Goal: Find specific page/section

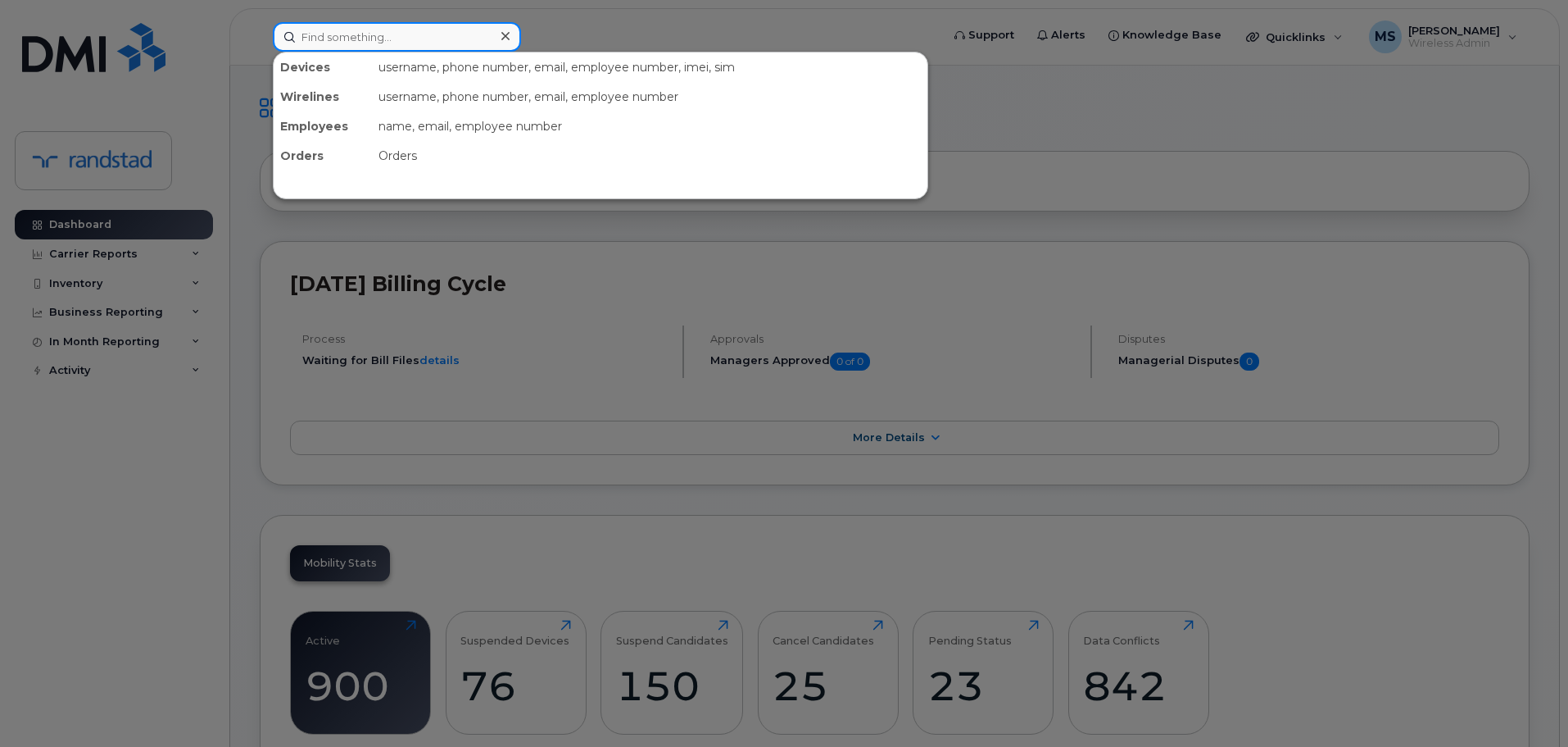
click at [446, 39] on input at bounding box center [397, 37] width 248 height 30
type input "356841118986949"
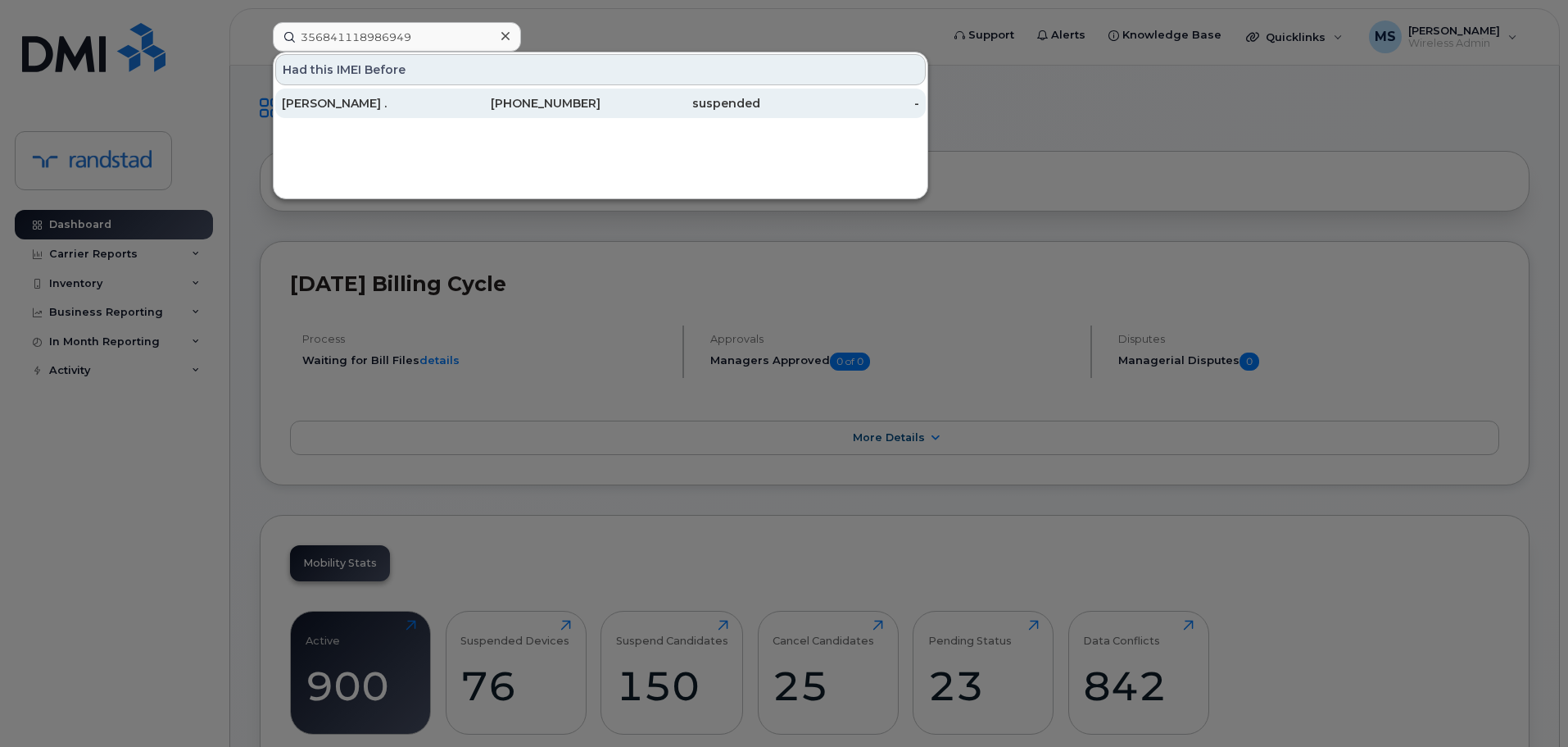
click at [335, 105] on div "[PERSON_NAME] ." at bounding box center [362, 104] width 160 height 16
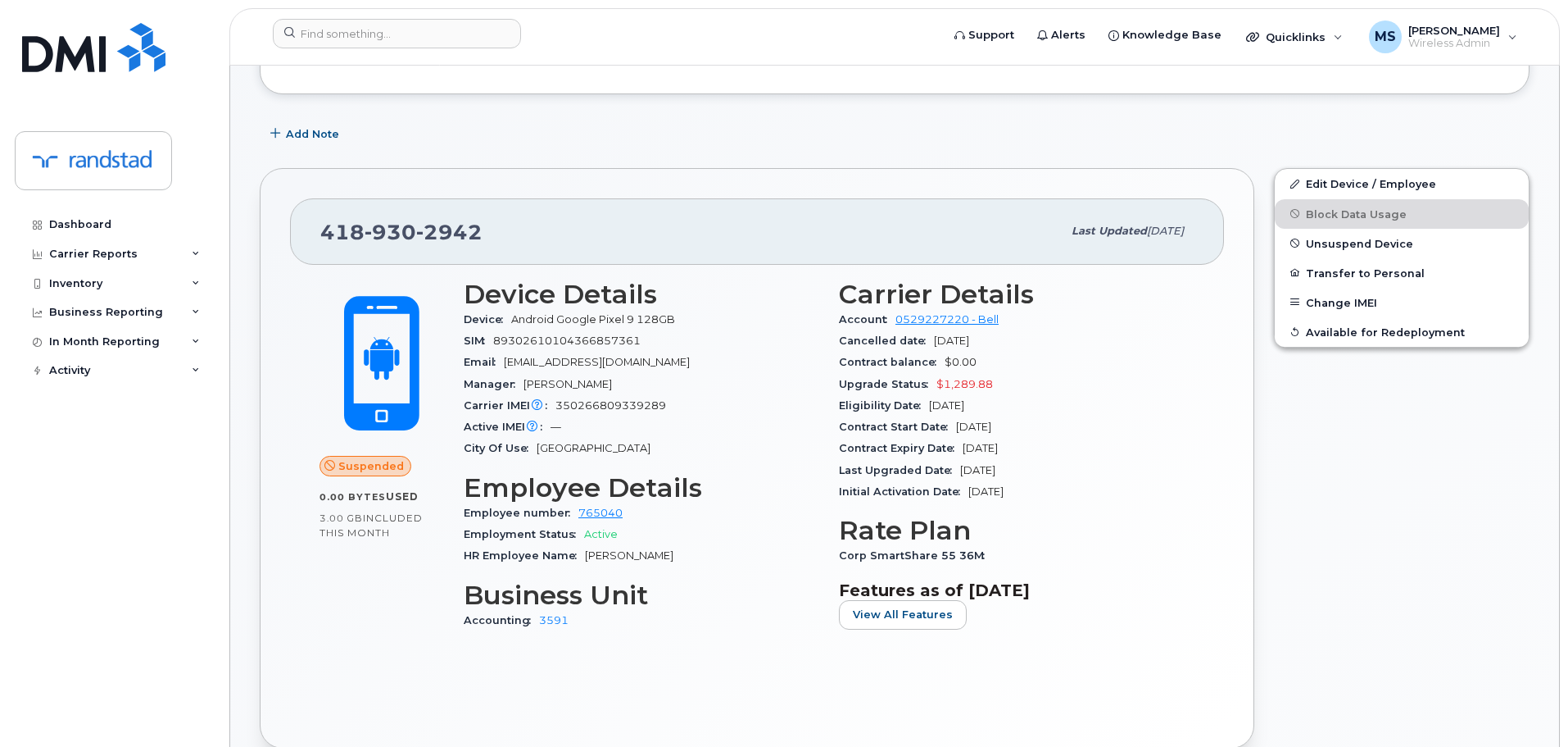
scroll to position [328, 0]
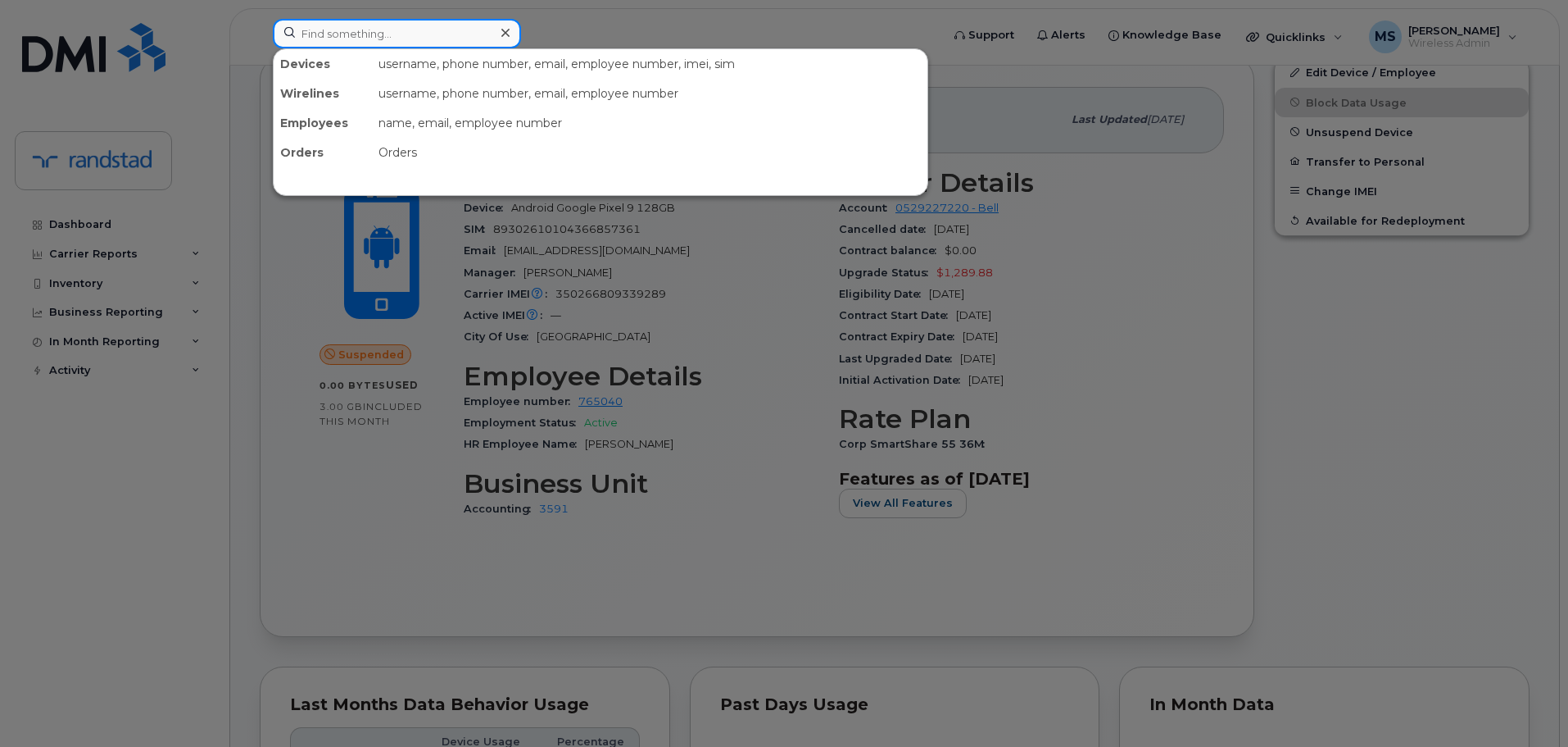
click at [461, 32] on input at bounding box center [397, 33] width 248 height 30
type input "356841118986949"
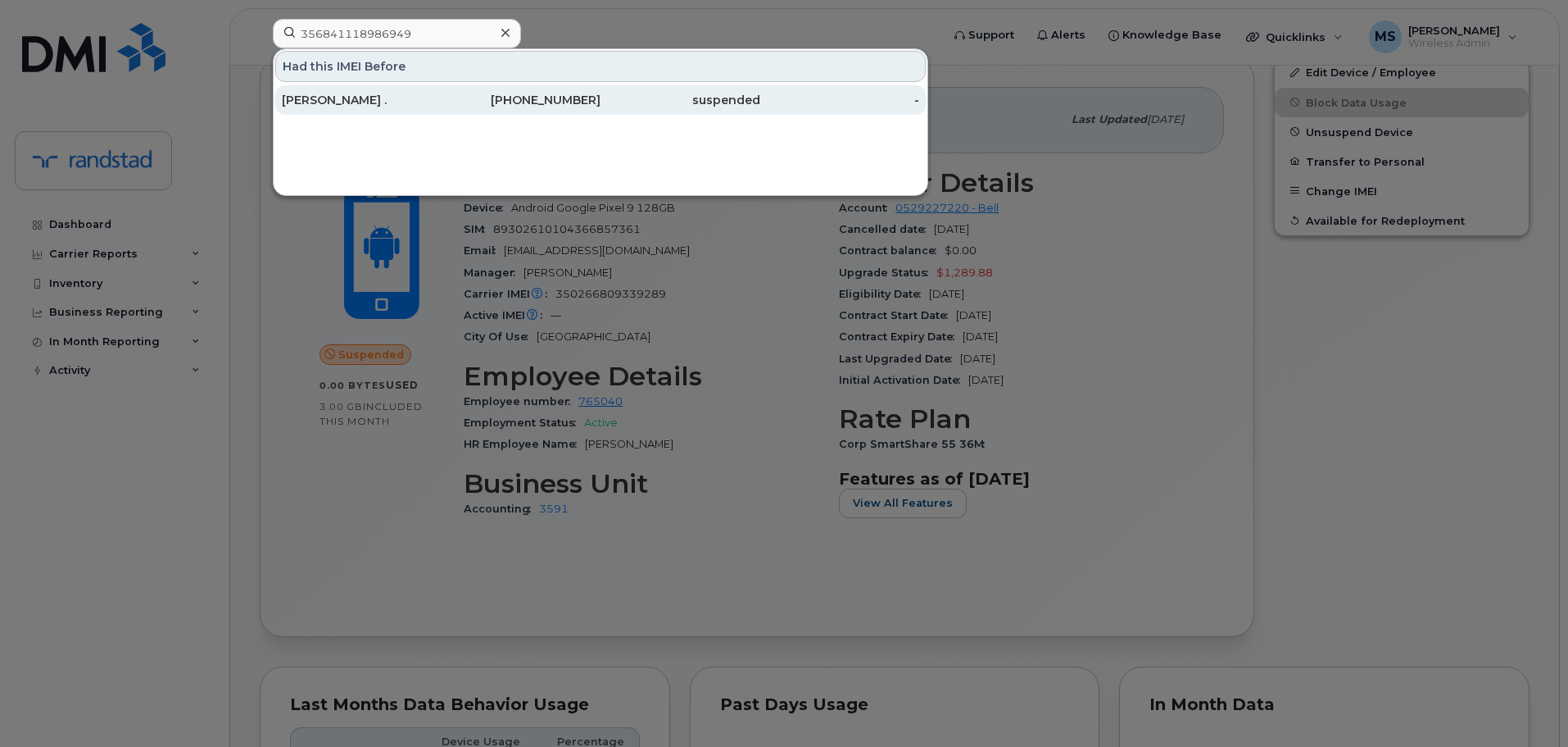
click at [399, 89] on div "[PERSON_NAME] ." at bounding box center [362, 100] width 160 height 30
